Goal: Task Accomplishment & Management: Manage account settings

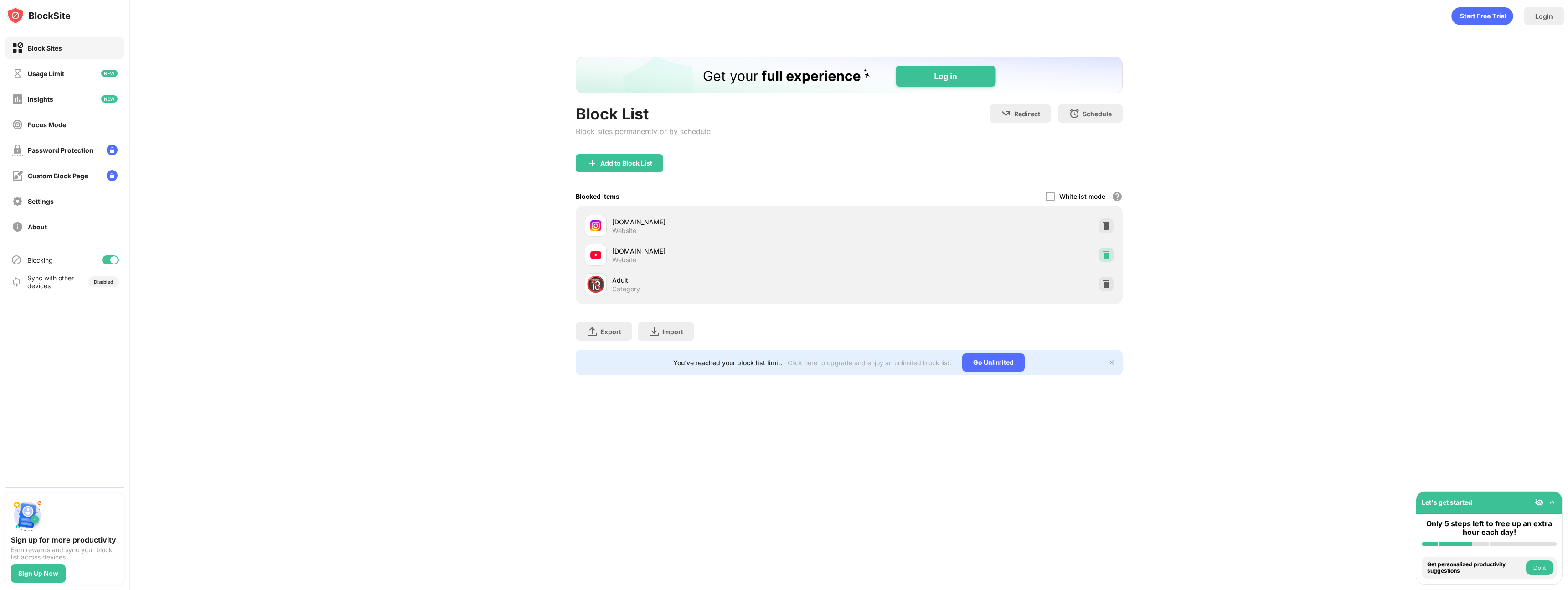
click at [1107, 253] on img at bounding box center [1106, 255] width 9 height 9
